Goal: Task Accomplishment & Management: Manage account settings

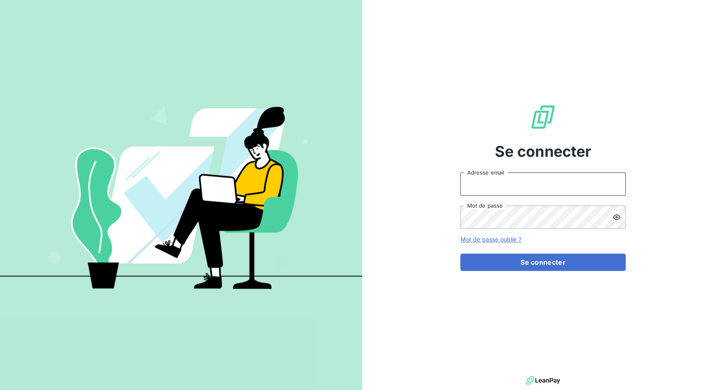
click at [479, 191] on input "Adresse email" at bounding box center [542, 183] width 165 height 23
drag, startPoint x: 491, startPoint y: 184, endPoint x: 522, endPoint y: 186, distance: 31.0
click at [522, 186] on input "admin@3dcelo" at bounding box center [542, 183] width 165 height 23
type input "admin@bertrandpneus"
click at [460, 253] on button "Se connecter" at bounding box center [542, 261] width 165 height 17
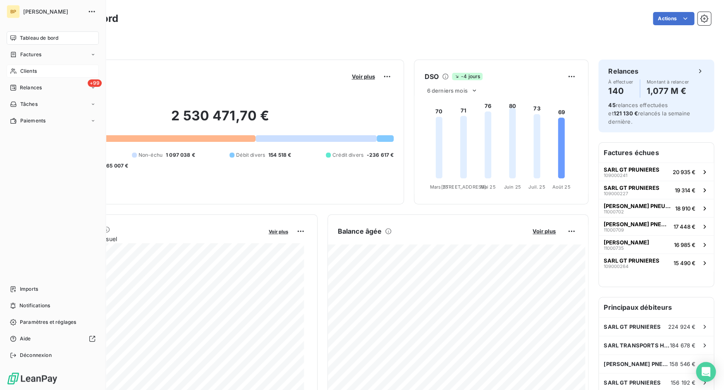
click at [20, 67] on div "Clients" at bounding box center [53, 70] width 92 height 13
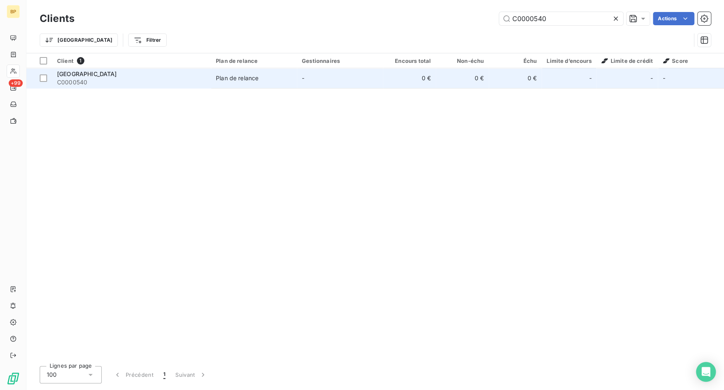
type input "C0000540"
click at [181, 80] on span "C0000540" at bounding box center [131, 82] width 149 height 8
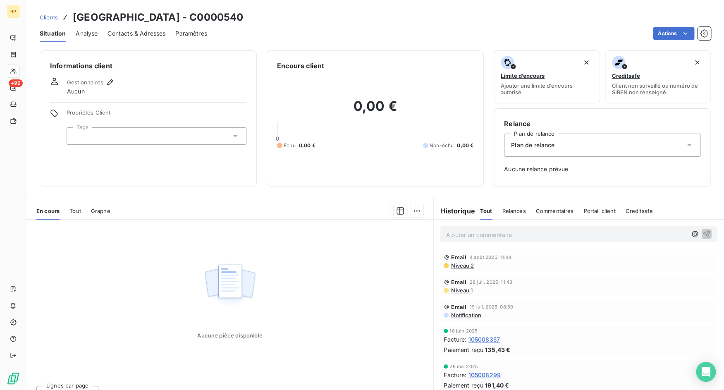
click at [80, 209] on span "Tout" at bounding box center [75, 211] width 12 height 7
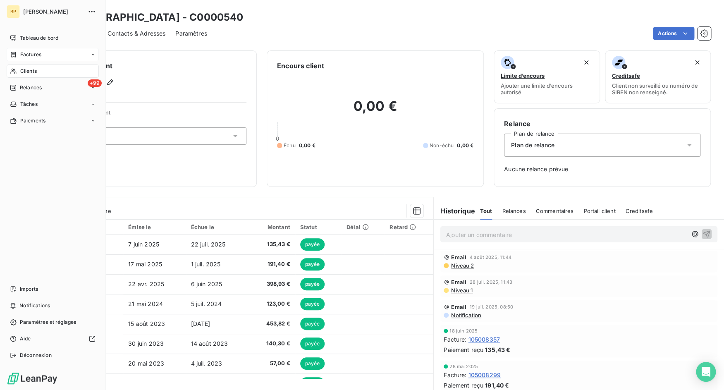
click at [19, 54] on div "Factures" at bounding box center [25, 54] width 31 height 7
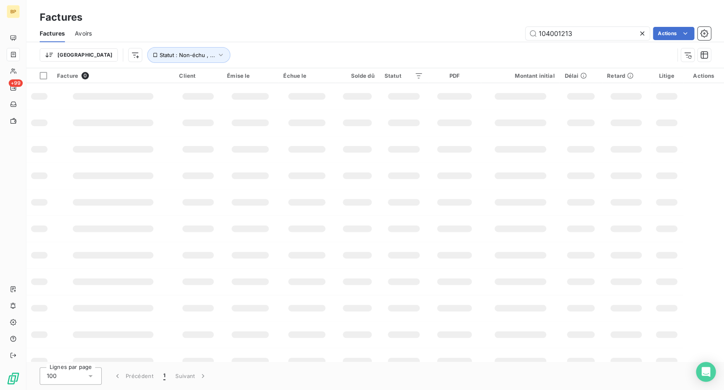
type input "104001213"
click at [217, 57] on icon "button" at bounding box center [221, 55] width 8 height 8
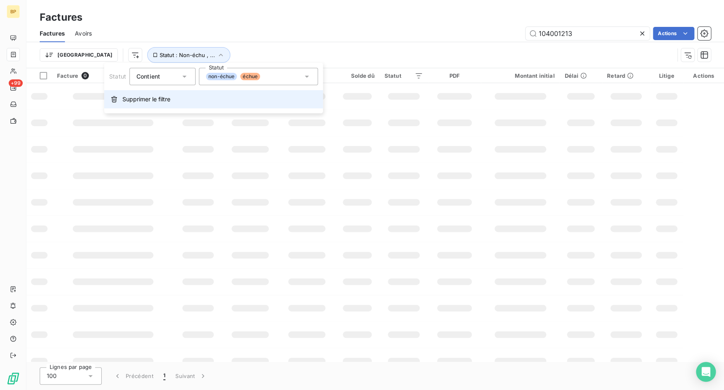
click at [177, 94] on button "Supprimer le filtre" at bounding box center [213, 99] width 219 height 18
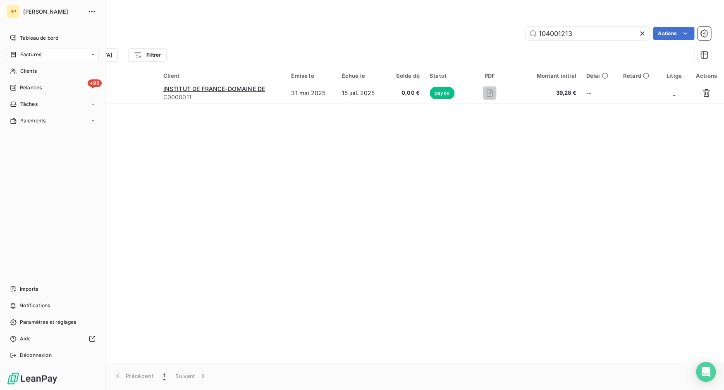
click at [21, 355] on span "Déconnexion" at bounding box center [36, 354] width 32 height 7
